Goal: Navigation & Orientation: Understand site structure

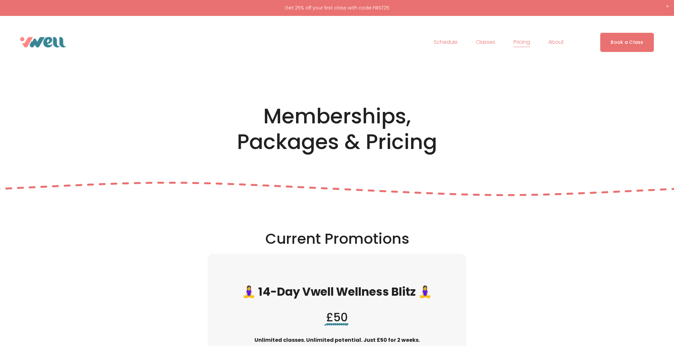
click at [555, 44] on span "About" at bounding box center [556, 42] width 16 height 9
click at [0, 0] on span "Our Team" at bounding box center [0, 0] width 0 height 0
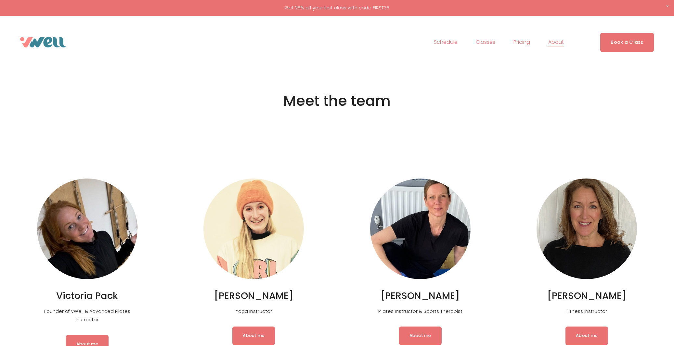
click at [557, 44] on span "About" at bounding box center [556, 42] width 16 height 9
click at [0, 0] on span "The Studio" at bounding box center [0, 0] width 0 height 0
